Goal: Information Seeking & Learning: Learn about a topic

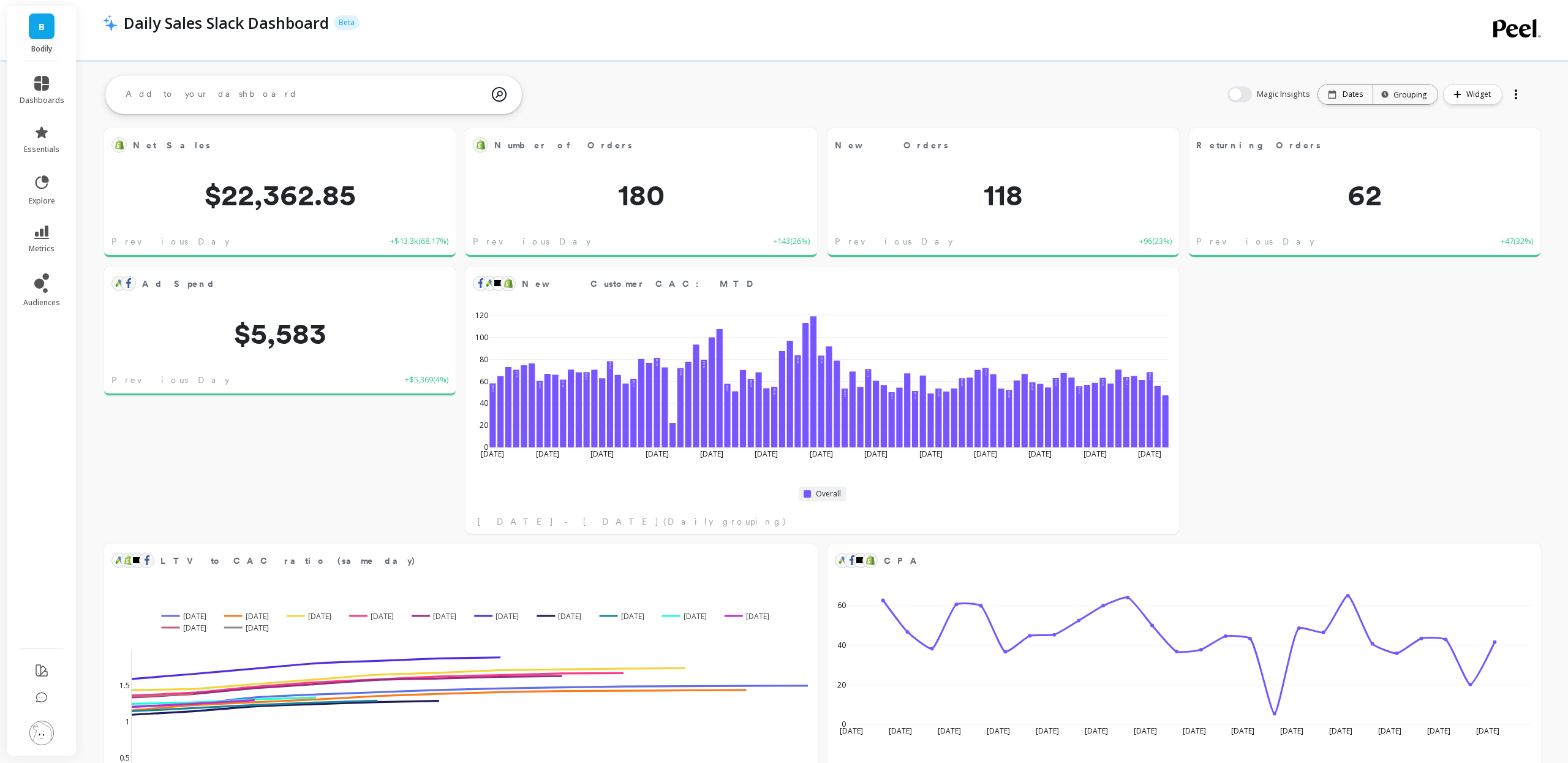
scroll to position [337, 687]
click at [550, 13] on div "Daily Sales Slack Dashboard Beta" at bounding box center [780, 23] width 1325 height 21
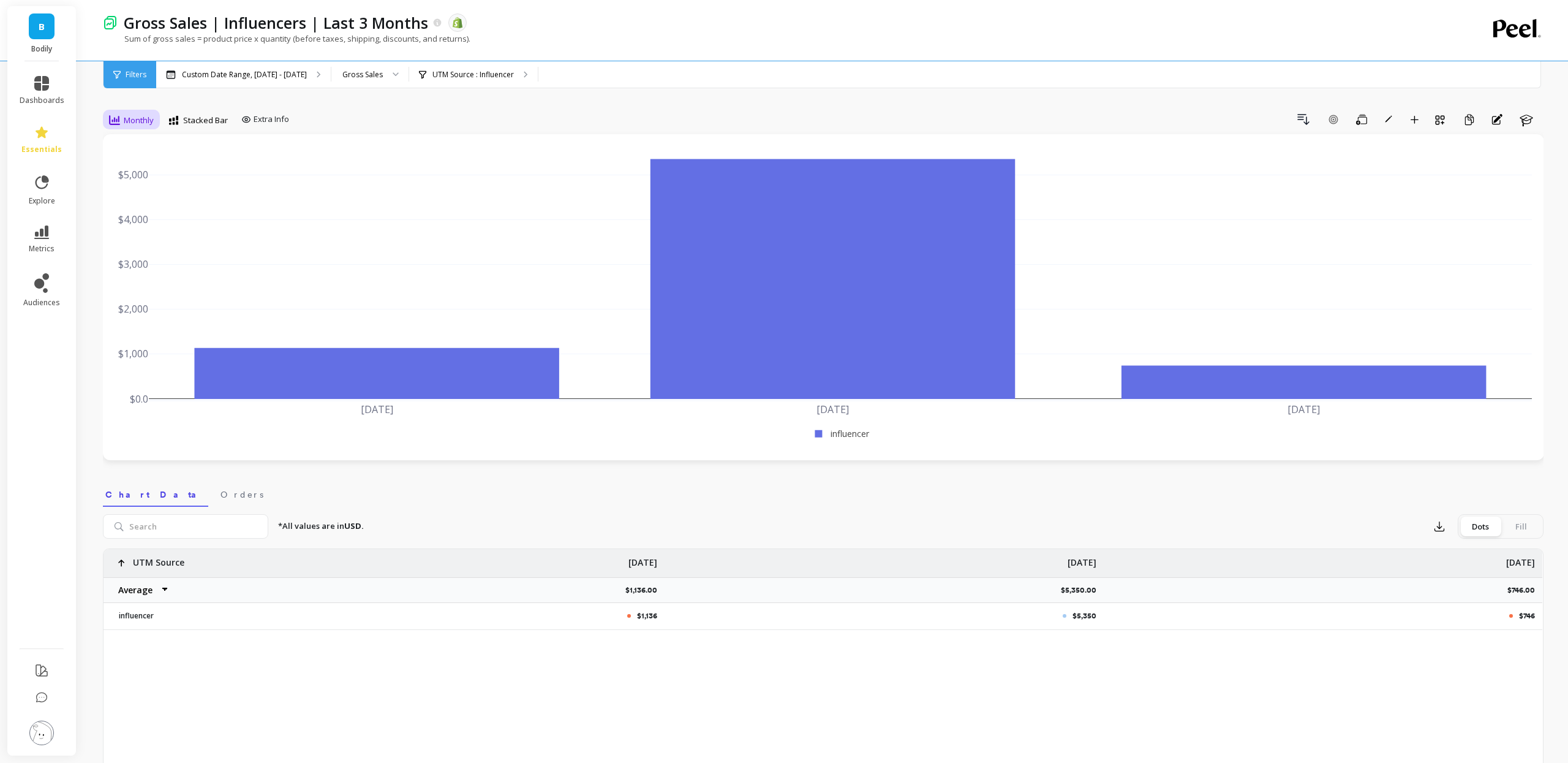
click at [115, 120] on icon at bounding box center [115, 120] width 11 height 10
click at [133, 199] on div "Weekly" at bounding box center [148, 194] width 70 height 12
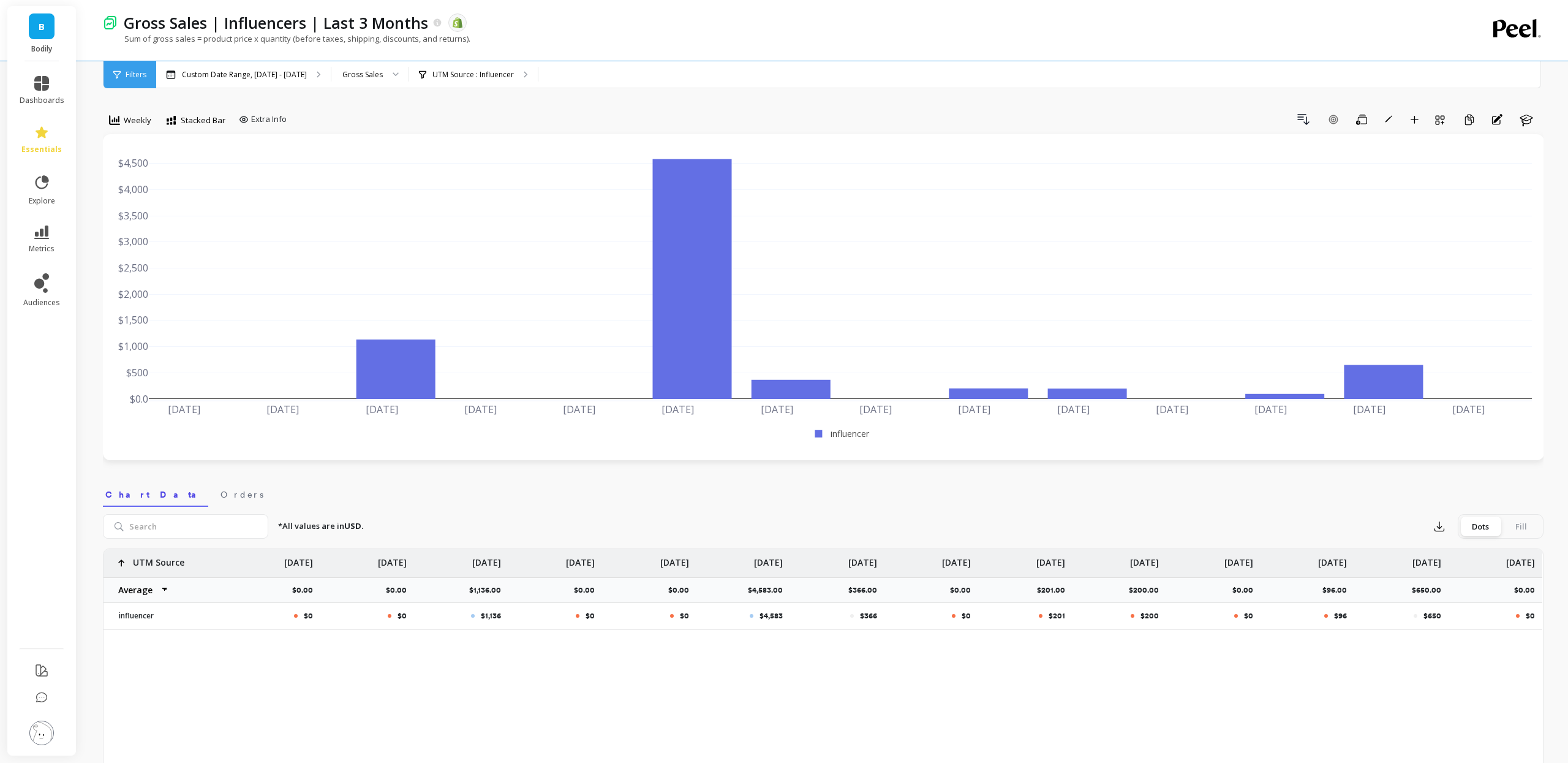
click at [952, 110] on div "Drill Down Add Goal Save Rename Add to Dashboard Create a Copy Annotations Learn" at bounding box center [917, 120] width 1252 height 20
click at [1262, 478] on nav "Chart Data Orders" at bounding box center [823, 492] width 1441 height 28
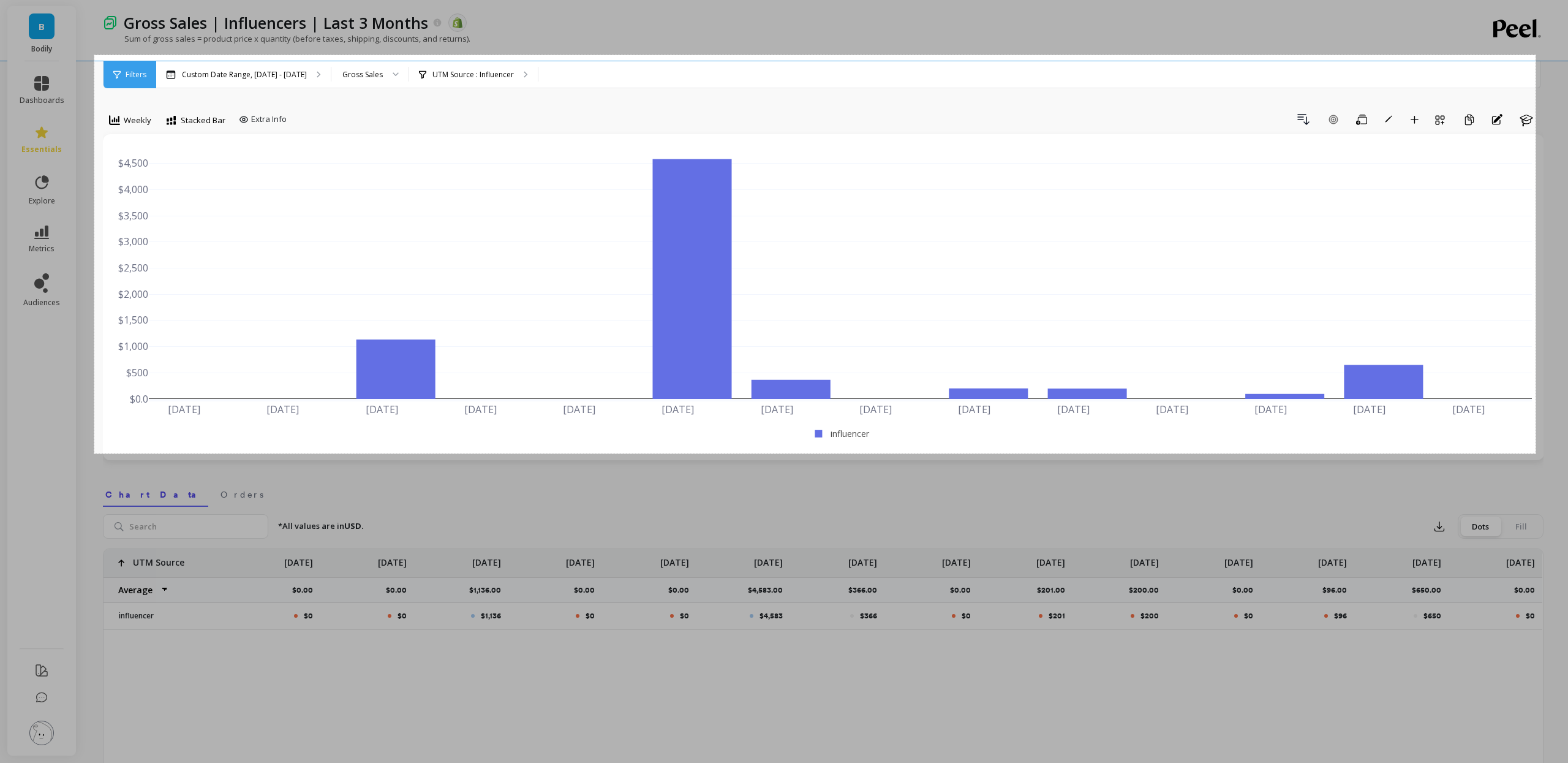
drag, startPoint x: 94, startPoint y: 55, endPoint x: 1536, endPoint y: 453, distance: 1495.9
click at [1536, 454] on div "2353 X 650" at bounding box center [784, 686] width 1568 height 1372
click at [68, 399] on link "Copy" at bounding box center [67, 398] width 32 height 13
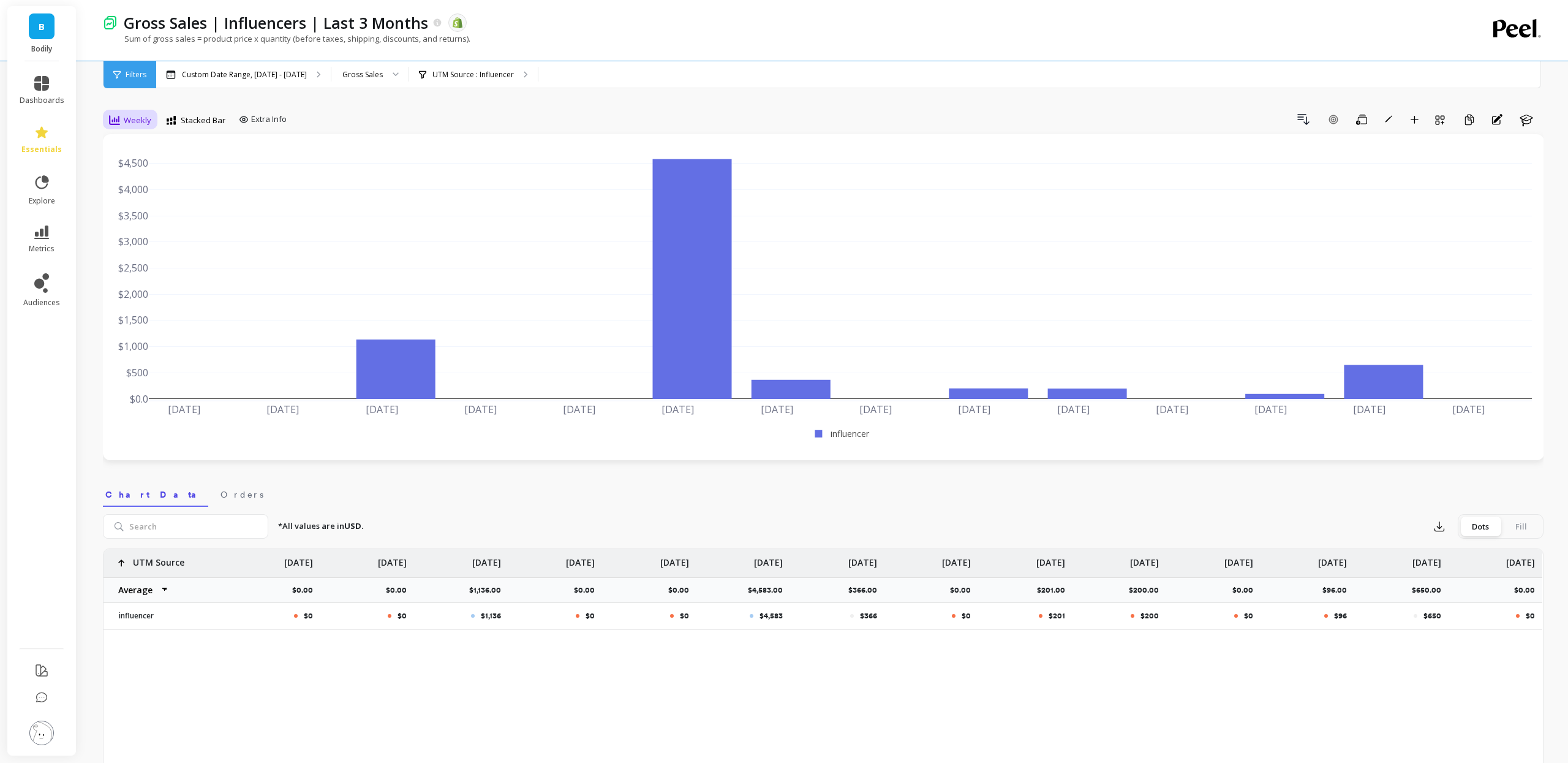
click at [130, 119] on span "Weekly" at bounding box center [137, 120] width 27 height 12
click at [142, 176] on div "Daily" at bounding box center [148, 171] width 70 height 12
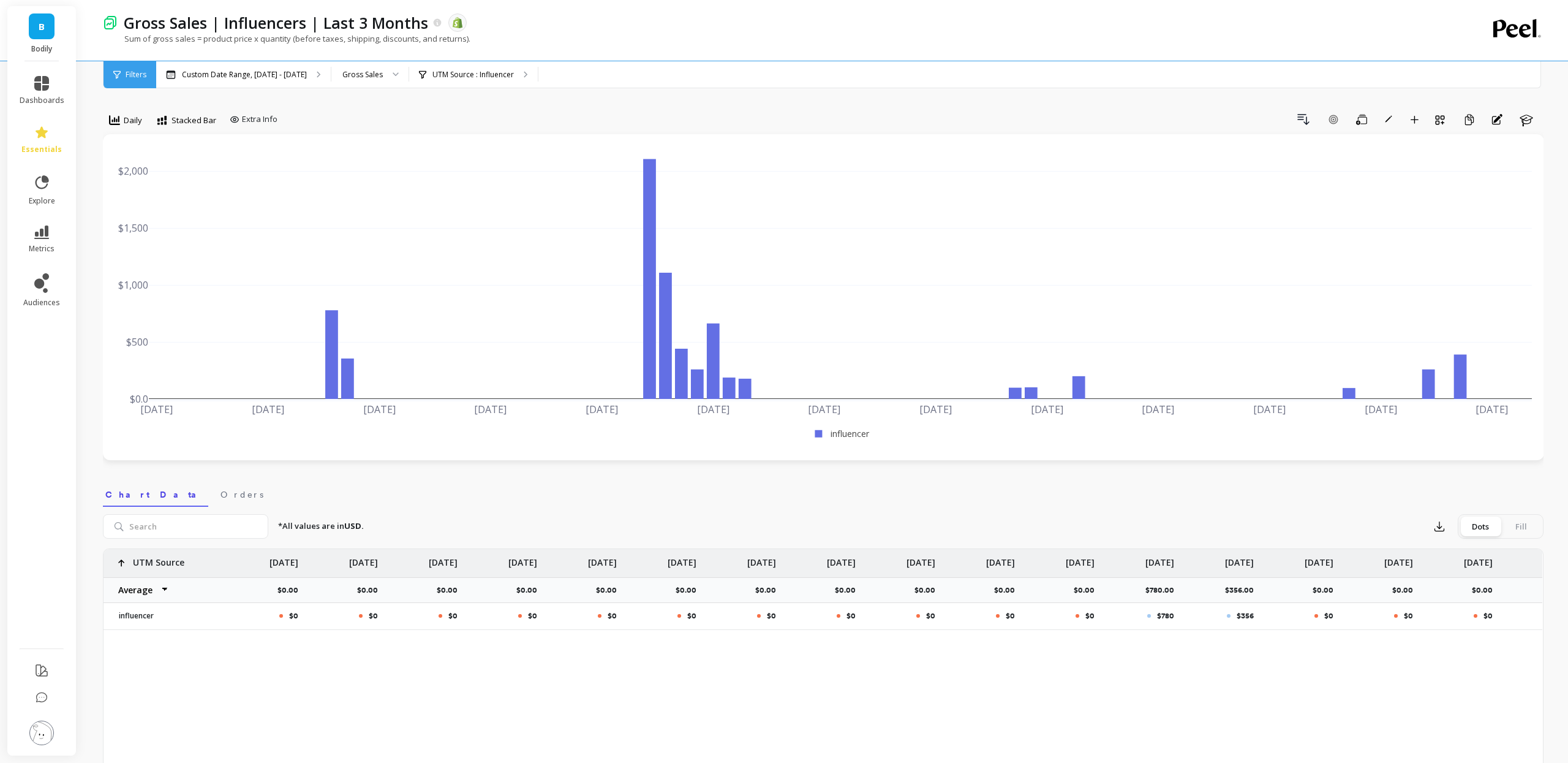
click at [1273, 488] on nav "Chart Data Orders" at bounding box center [823, 492] width 1441 height 28
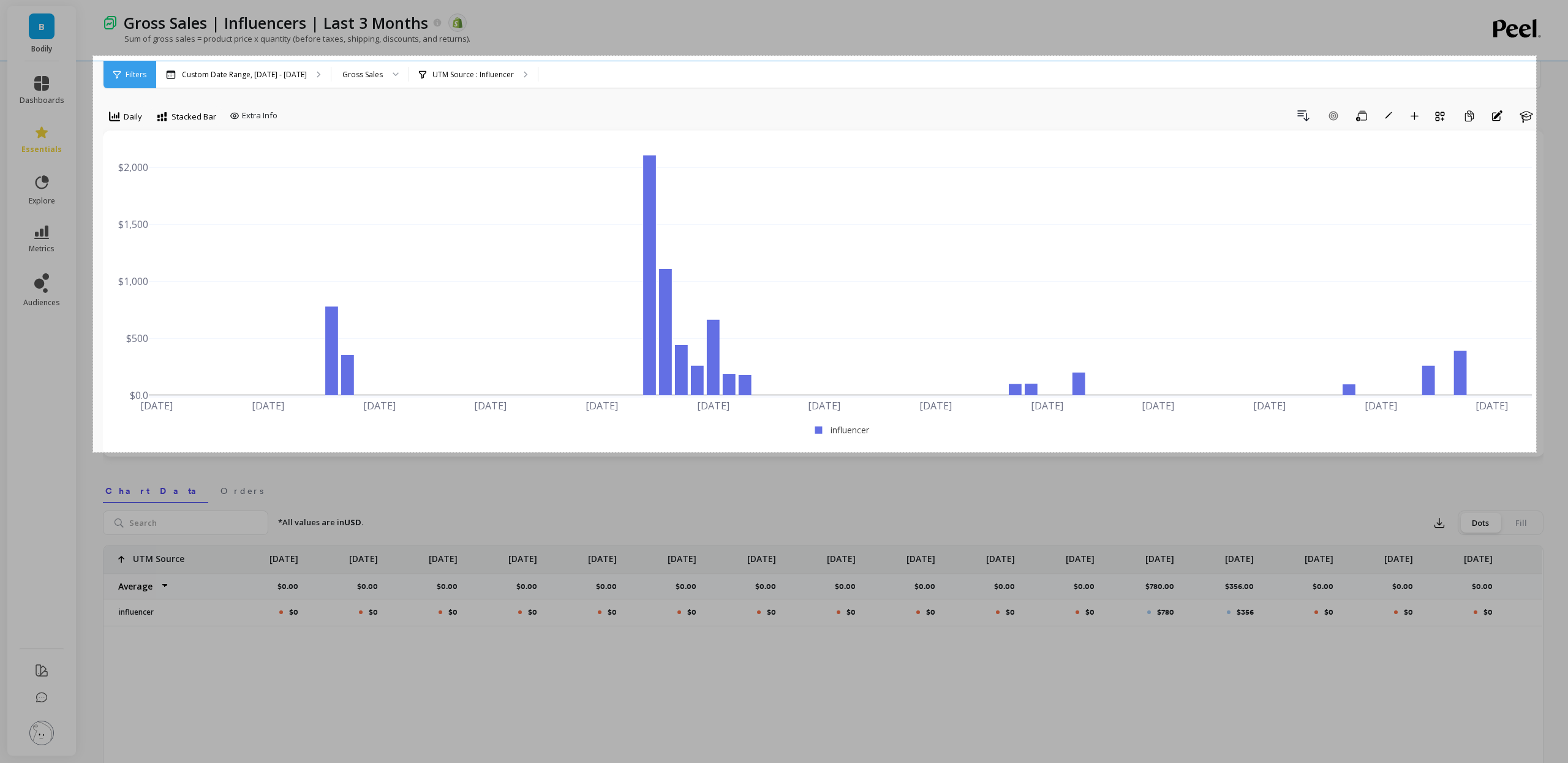
drag, startPoint x: 93, startPoint y: 55, endPoint x: 1536, endPoint y: 452, distance: 1496.6
click at [1536, 452] on div "2356 X 647" at bounding box center [784, 683] width 1568 height 1372
click at [62, 394] on link "Copy" at bounding box center [65, 395] width 32 height 13
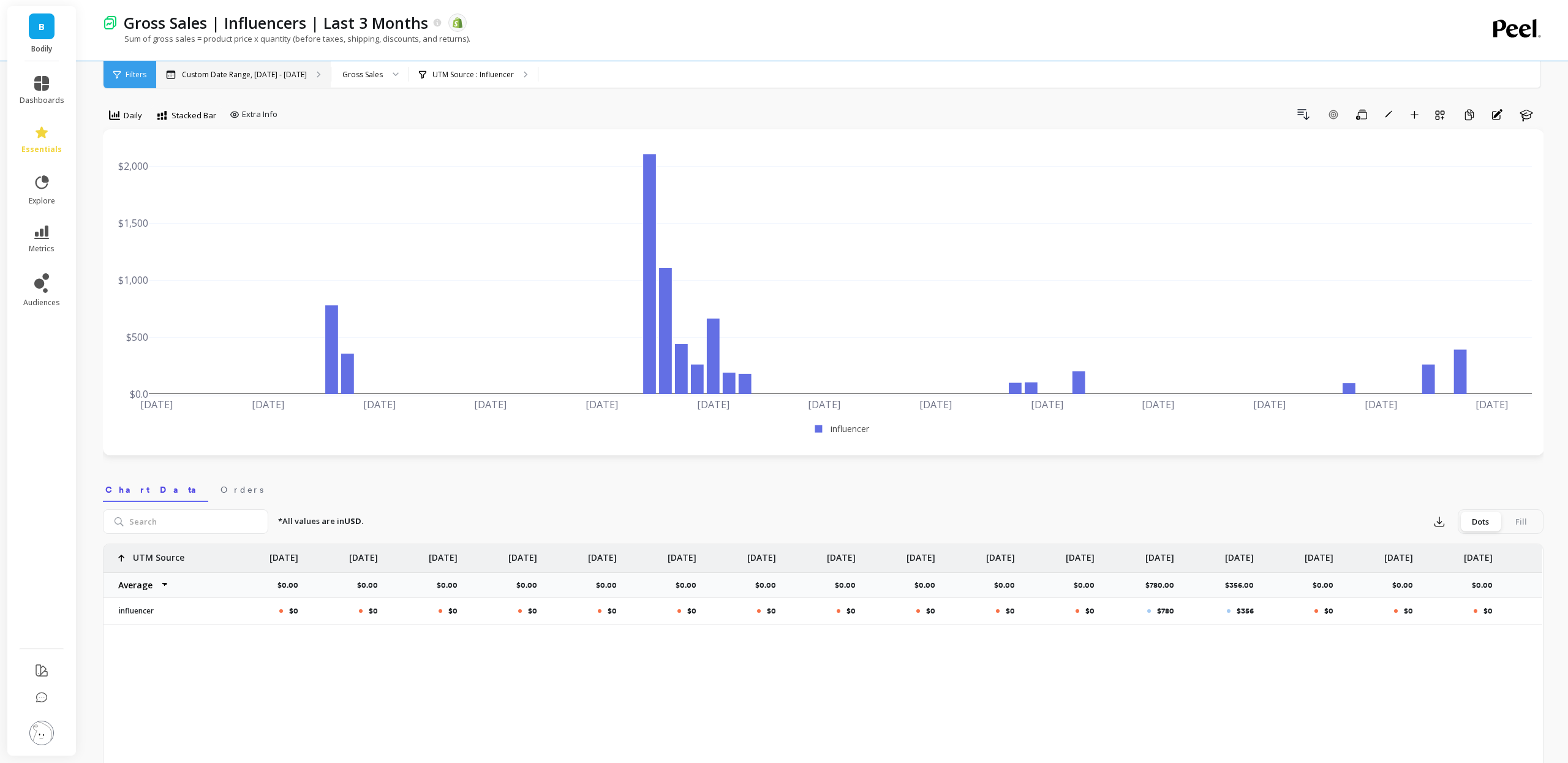
click at [277, 74] on p "Custom Date Range, Jun 1 - Aug 26" at bounding box center [244, 75] width 125 height 10
click at [960, 101] on div "option Daily, selected. Daily Stacked Bar Extra Info Drill Down Add Goal Save R…" at bounding box center [823, 698] width 1441 height 1308
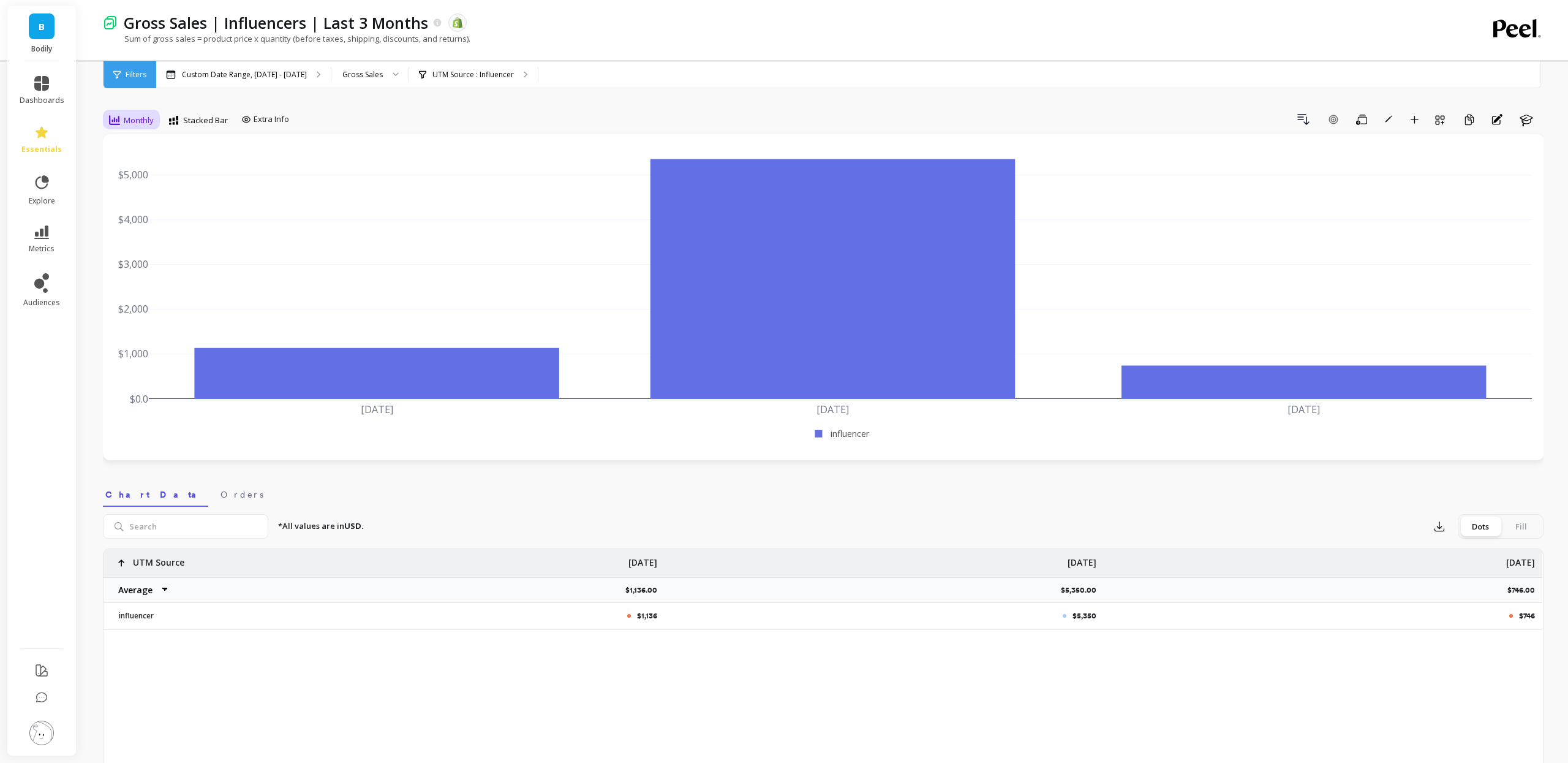
click at [110, 125] on icon at bounding box center [115, 120] width 11 height 11
click at [149, 177] on div "Daily" at bounding box center [148, 171] width 70 height 12
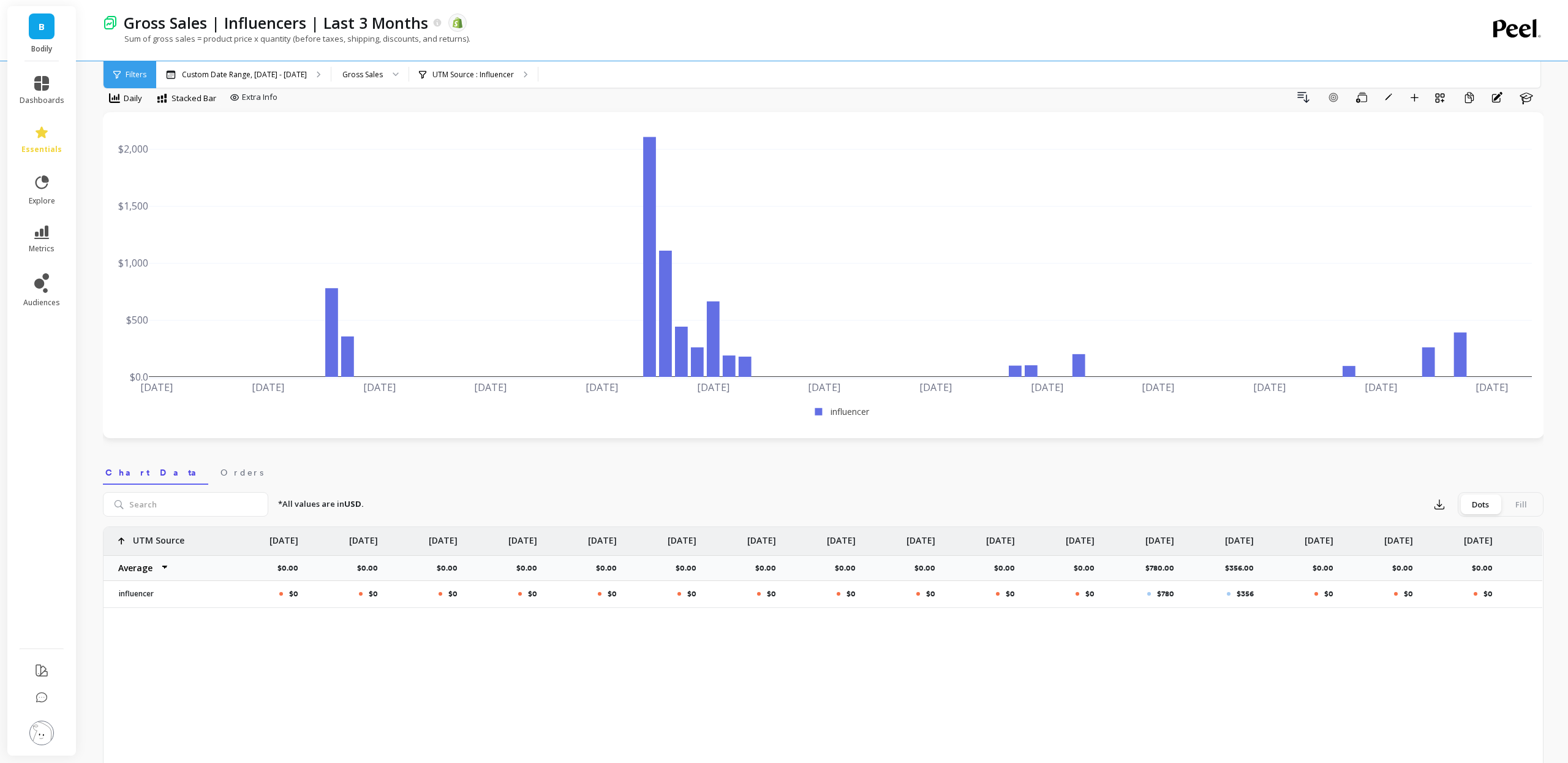
click at [1062, 97] on div "Drill Down Add Goal Save Rename Add to Dashboard Create a Copy Annotations Learn" at bounding box center [912, 97] width 1261 height 20
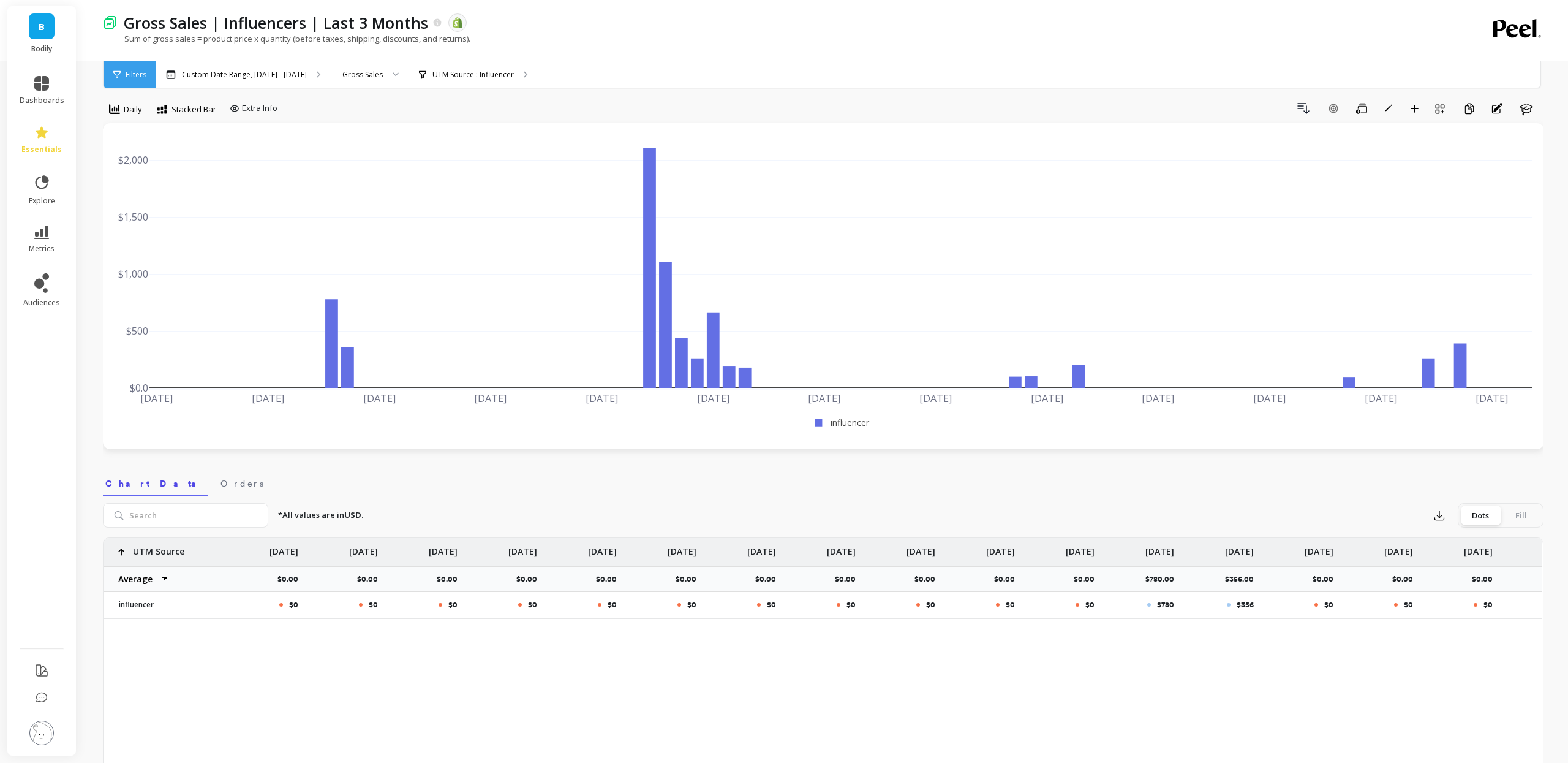
click at [978, 488] on nav "Chart Data Orders" at bounding box center [823, 482] width 1441 height 28
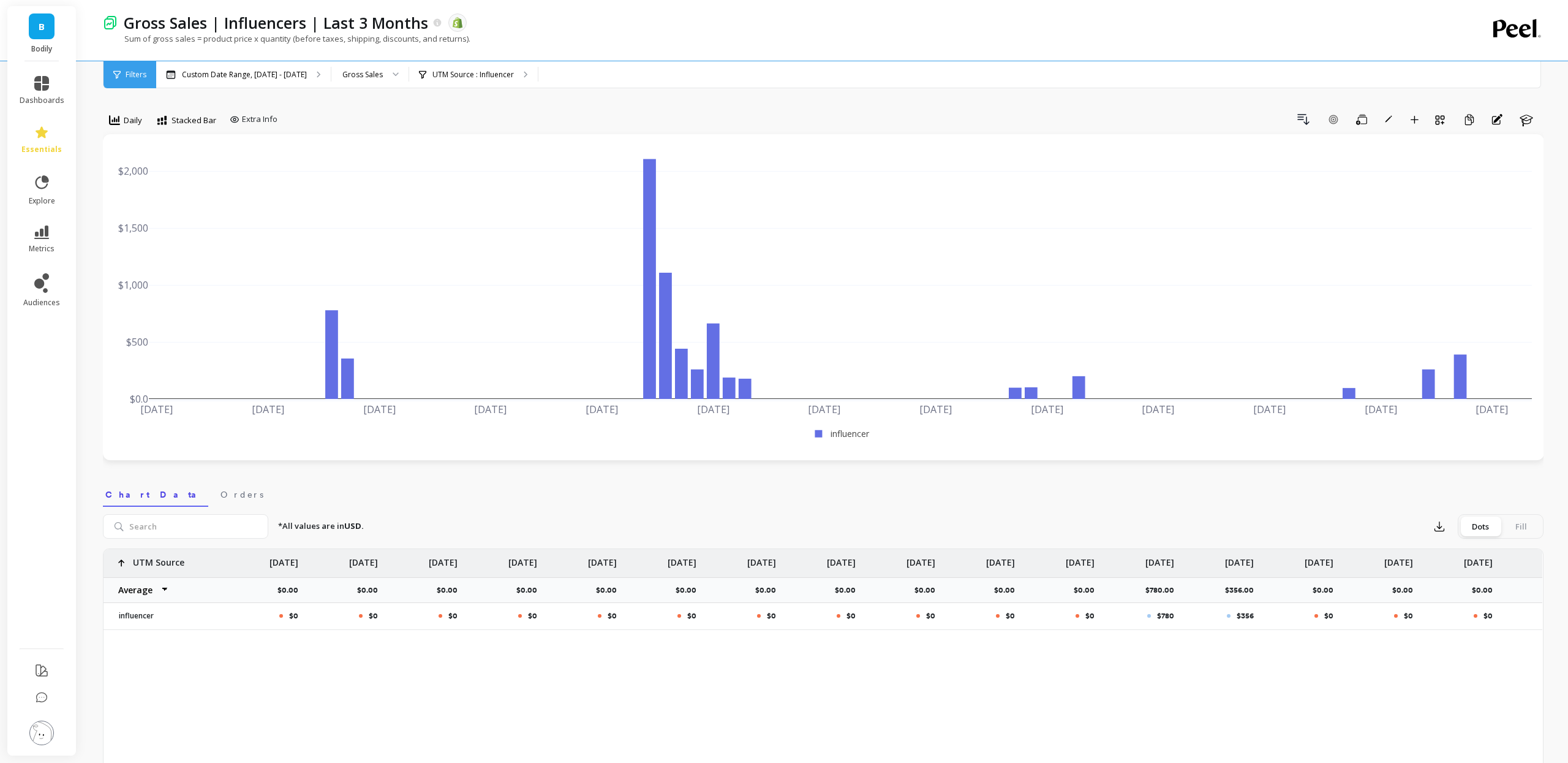
click at [1069, 104] on div "option Daily, selected. Daily Stacked Bar Extra Info Drill Down Add Goal Save R…" at bounding box center [823, 703] width 1441 height 1308
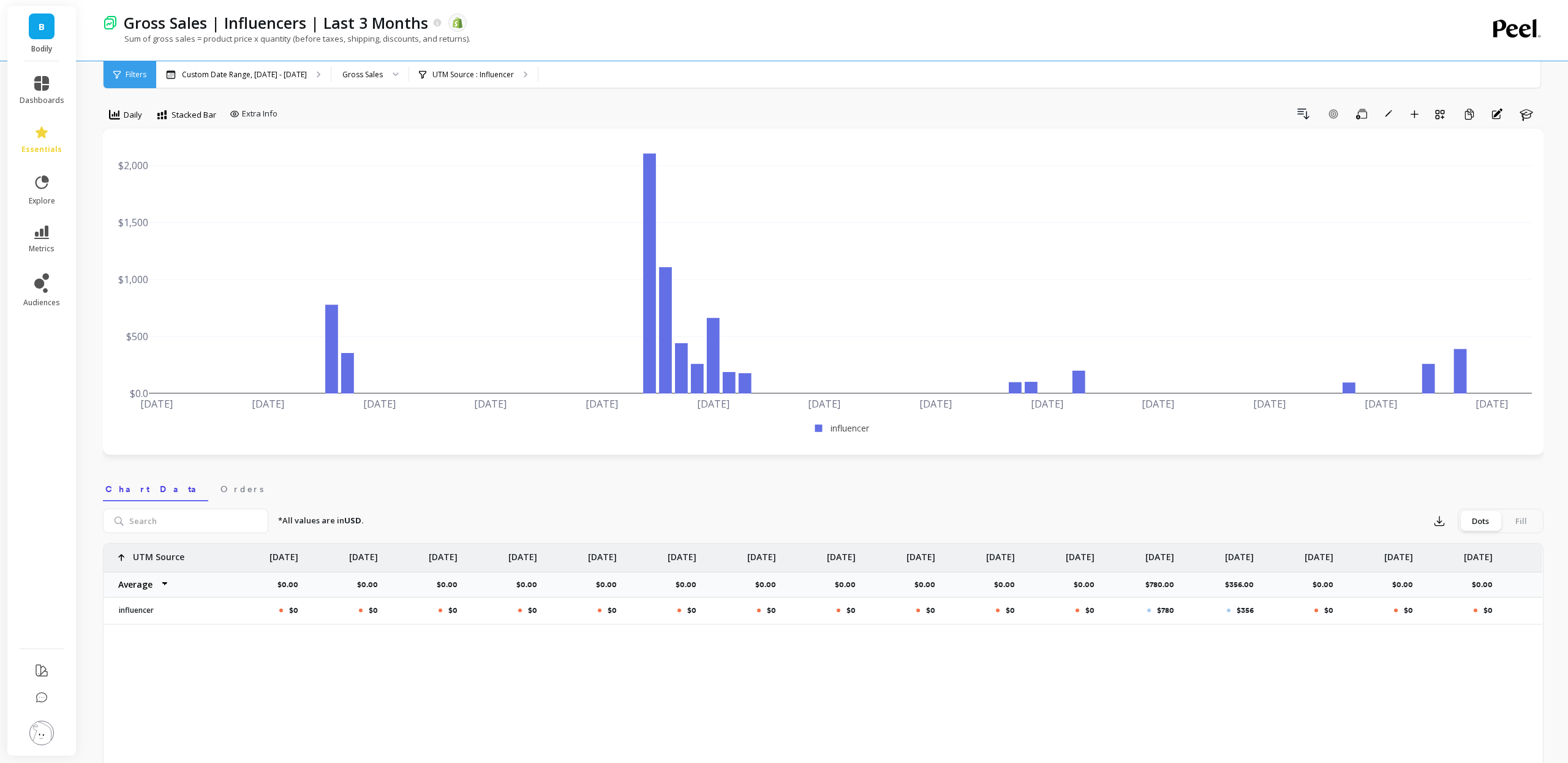
scroll to position [8, 0]
click at [1264, 20] on div "Gross Sales | Influencers | Last 3 Months The data you are viewing comes from: …" at bounding box center [780, 23] width 1325 height 21
